Goal: Book appointment/travel/reservation

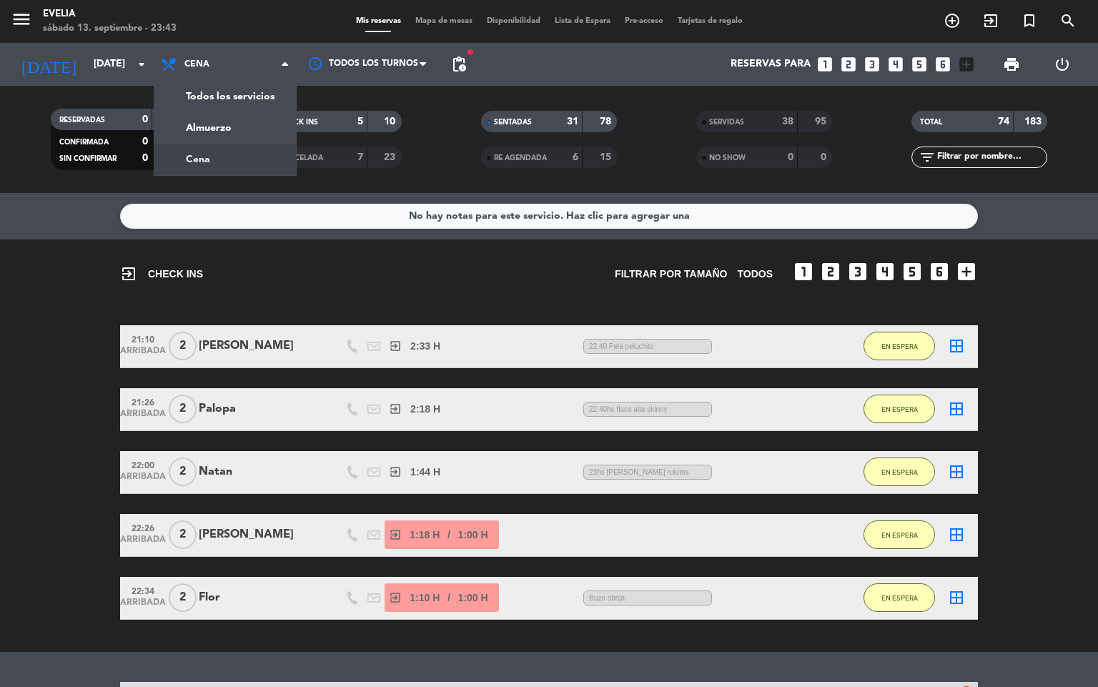
scroll to position [107, 0]
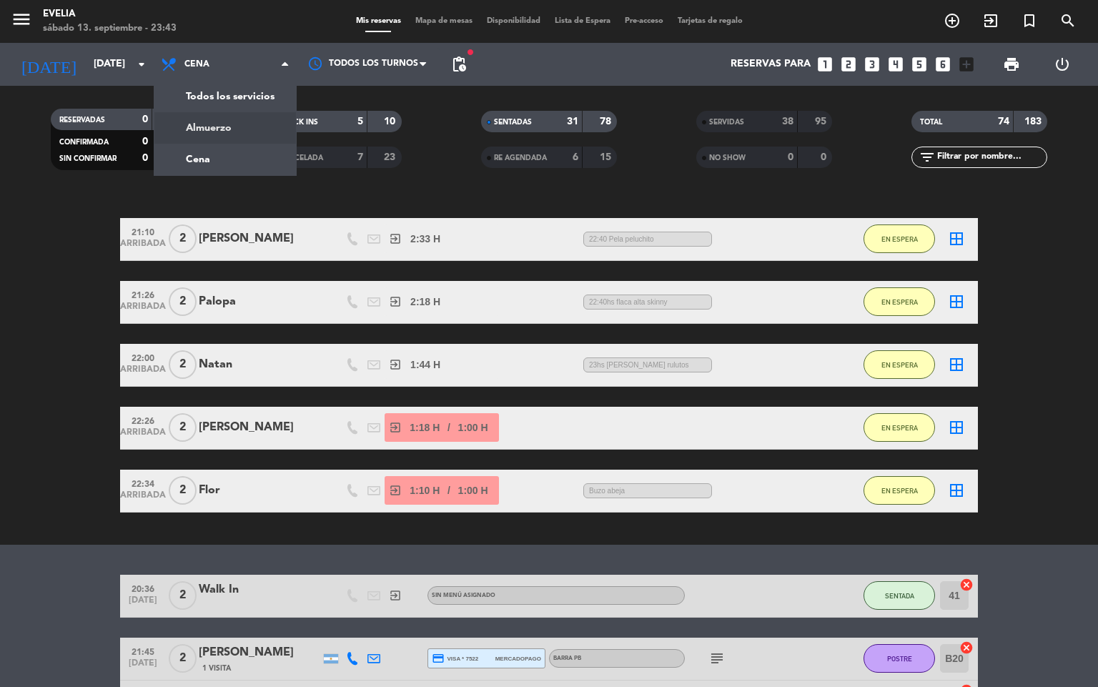
click at [253, 133] on div "menu [PERSON_NAME][DATE] 13. septiembre - 23:43 Mis reservas Mapa de mesas Disp…" at bounding box center [549, 96] width 1098 height 193
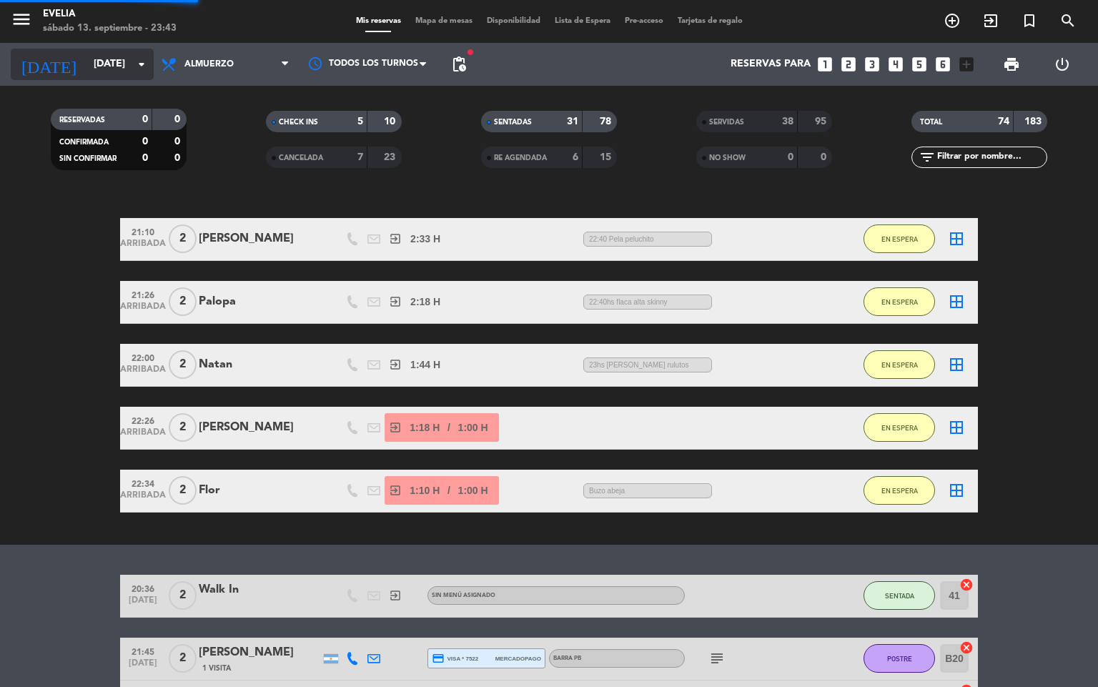
click at [114, 59] on input "[DATE]" at bounding box center [154, 64] width 136 height 26
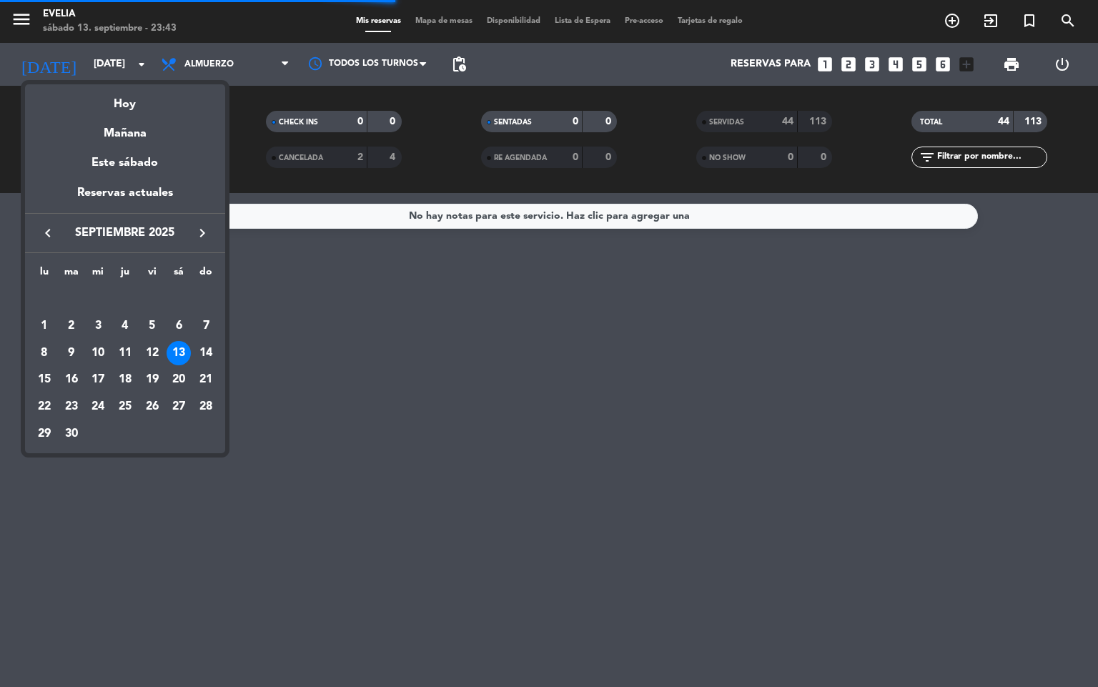
scroll to position [0, 0]
click at [207, 346] on div "14" at bounding box center [206, 353] width 24 height 24
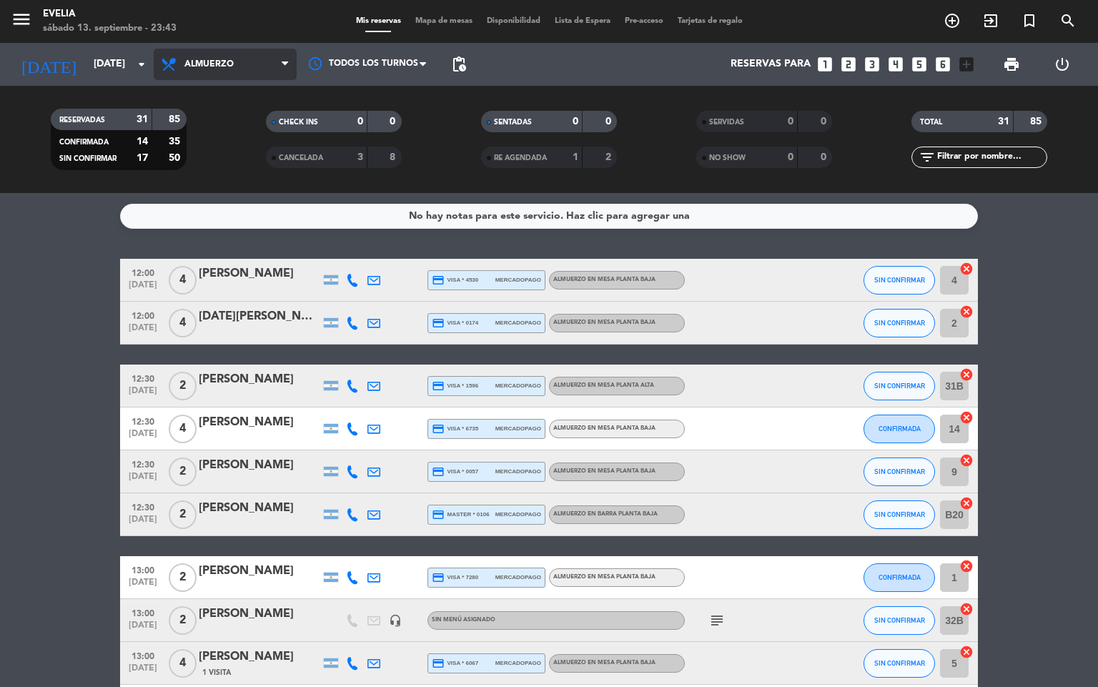
click at [243, 58] on span "Almuerzo" at bounding box center [225, 64] width 143 height 31
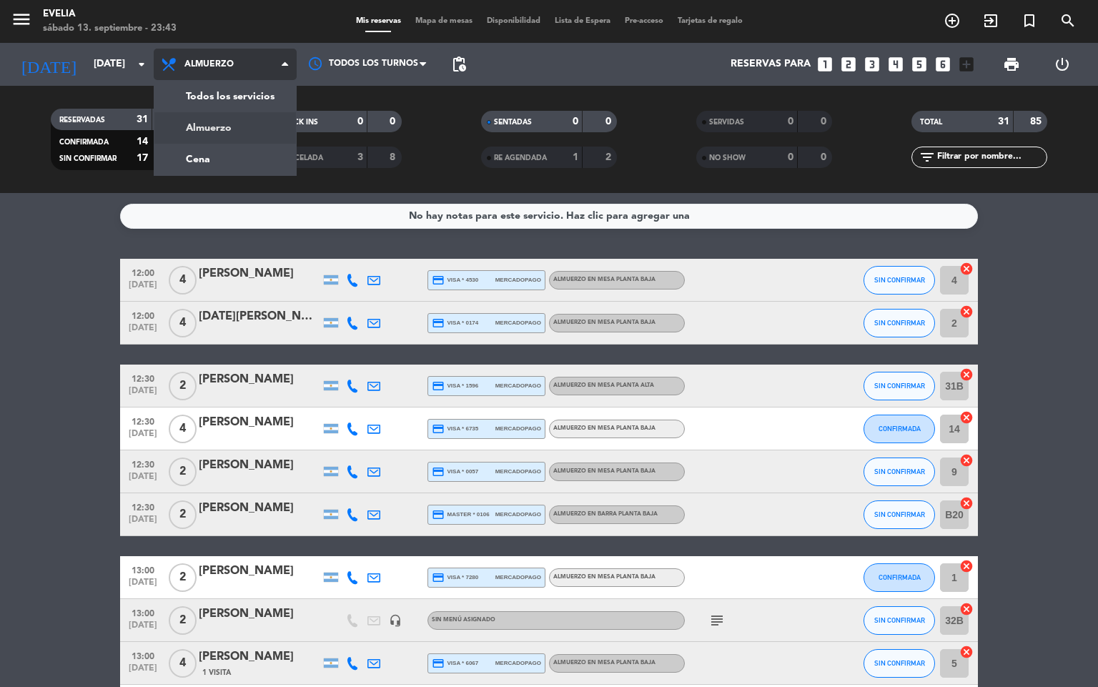
click at [219, 151] on div "menu [PERSON_NAME][DATE] 13. septiembre - 23:43 Mis reservas Mapa de mesas Disp…" at bounding box center [549, 96] width 1098 height 193
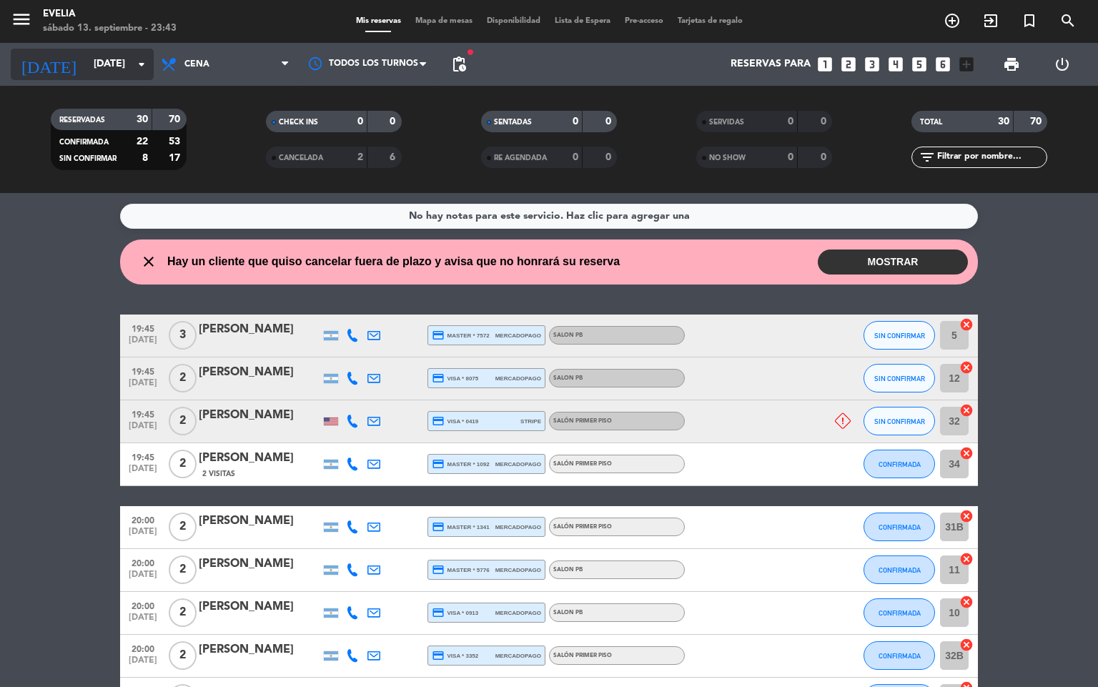
click at [149, 66] on icon "arrow_drop_down" at bounding box center [141, 64] width 17 height 17
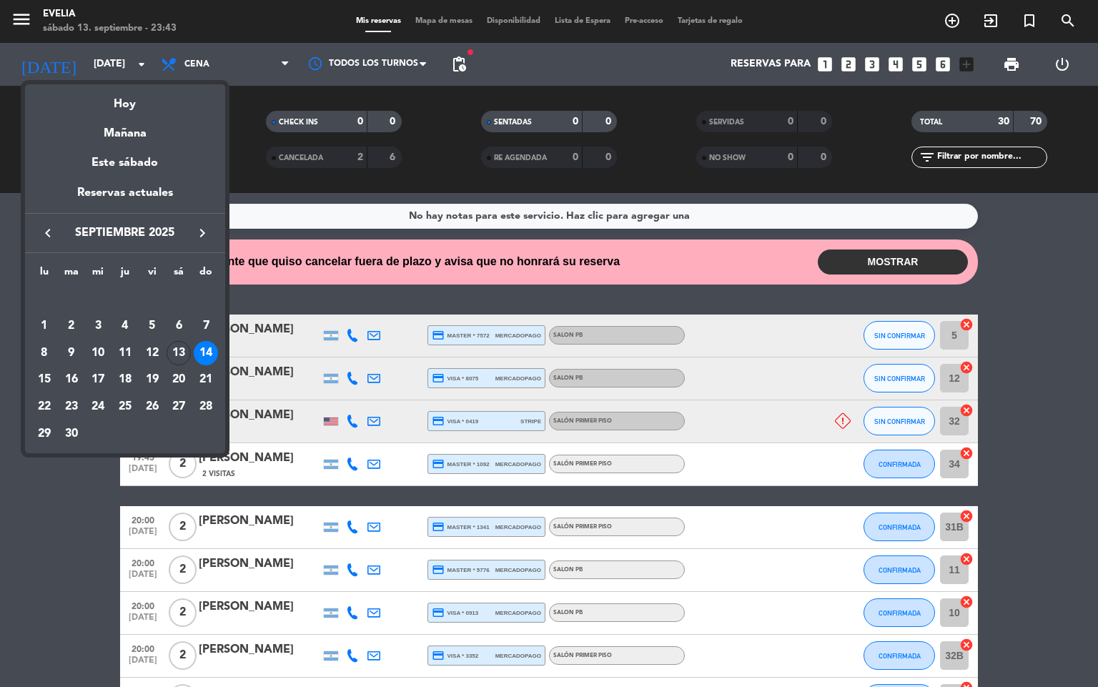
click at [179, 350] on div "13" at bounding box center [179, 353] width 24 height 24
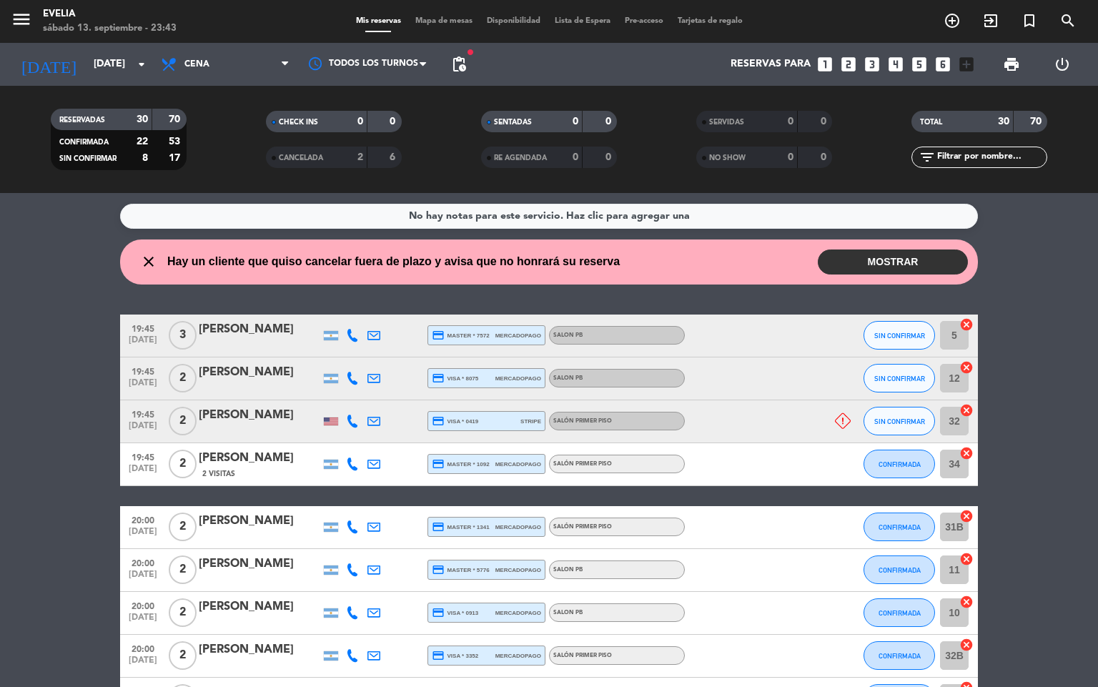
type input "[DATE]"
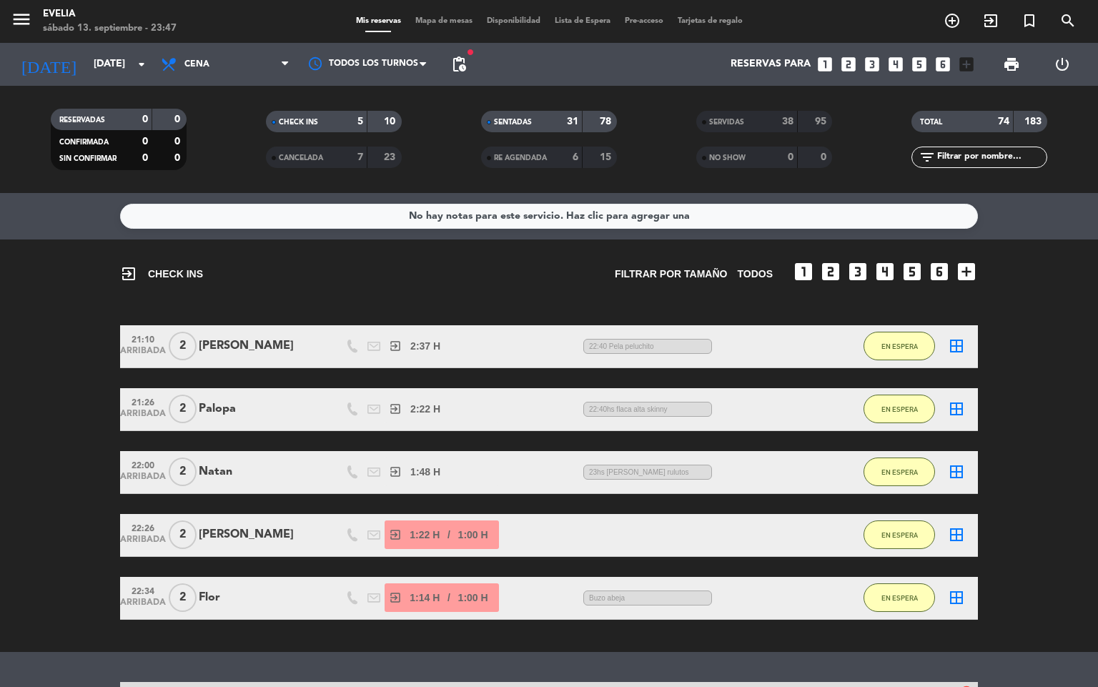
drag, startPoint x: 1025, startPoint y: 112, endPoint x: 1031, endPoint y: 116, distance: 7.4
click at [1026, 114] on div "183" at bounding box center [1030, 122] width 27 height 16
click at [1051, 121] on filter-checkbox "TOTAL 74 183" at bounding box center [979, 121] width 215 height 21
